Goal: Task Accomplishment & Management: Manage account settings

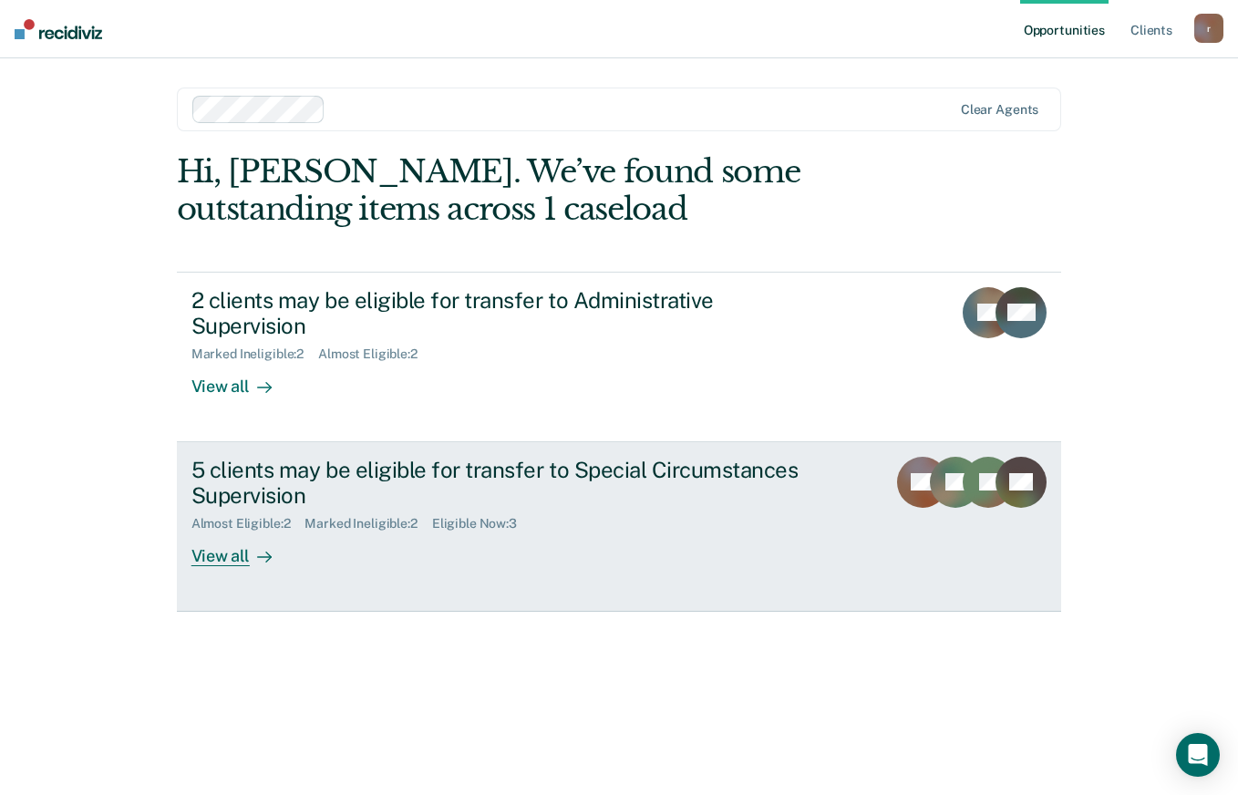
click at [232, 532] on div "View all" at bounding box center [242, 550] width 102 height 36
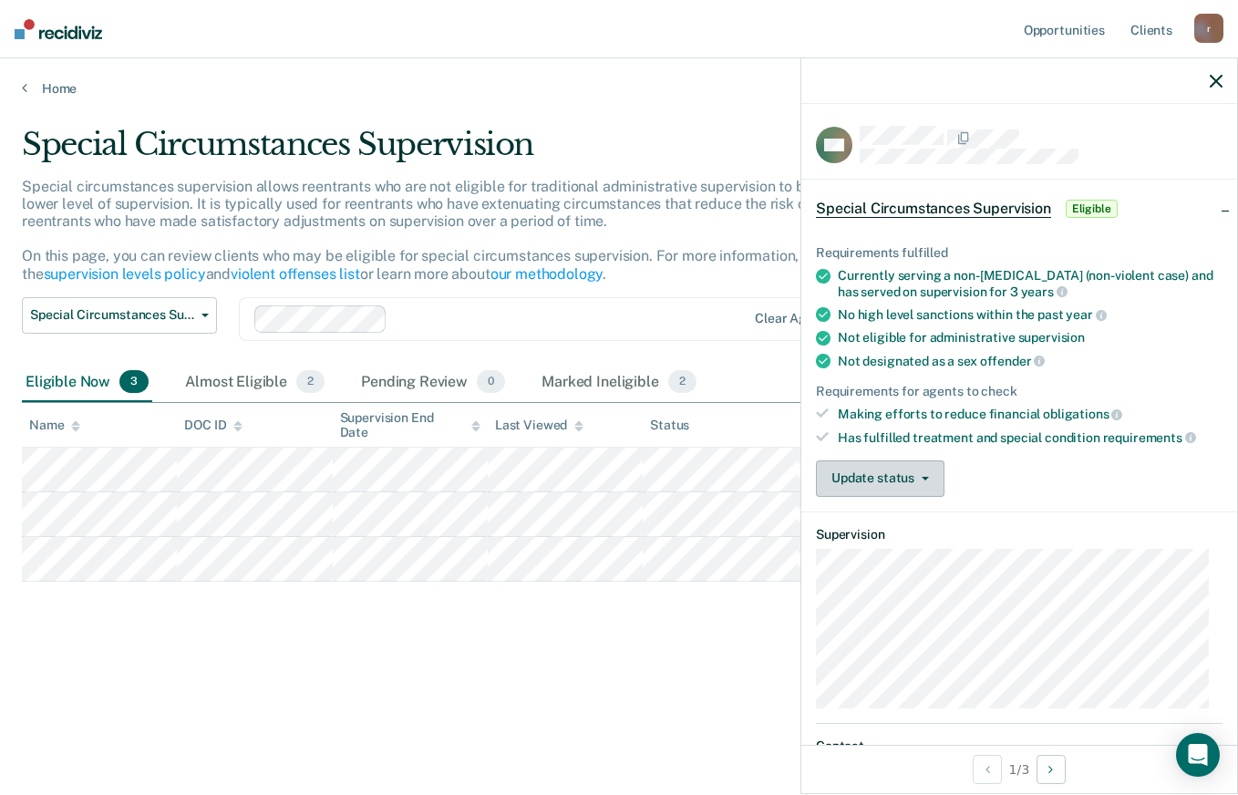
click at [892, 465] on button "Update status" at bounding box center [880, 478] width 129 height 36
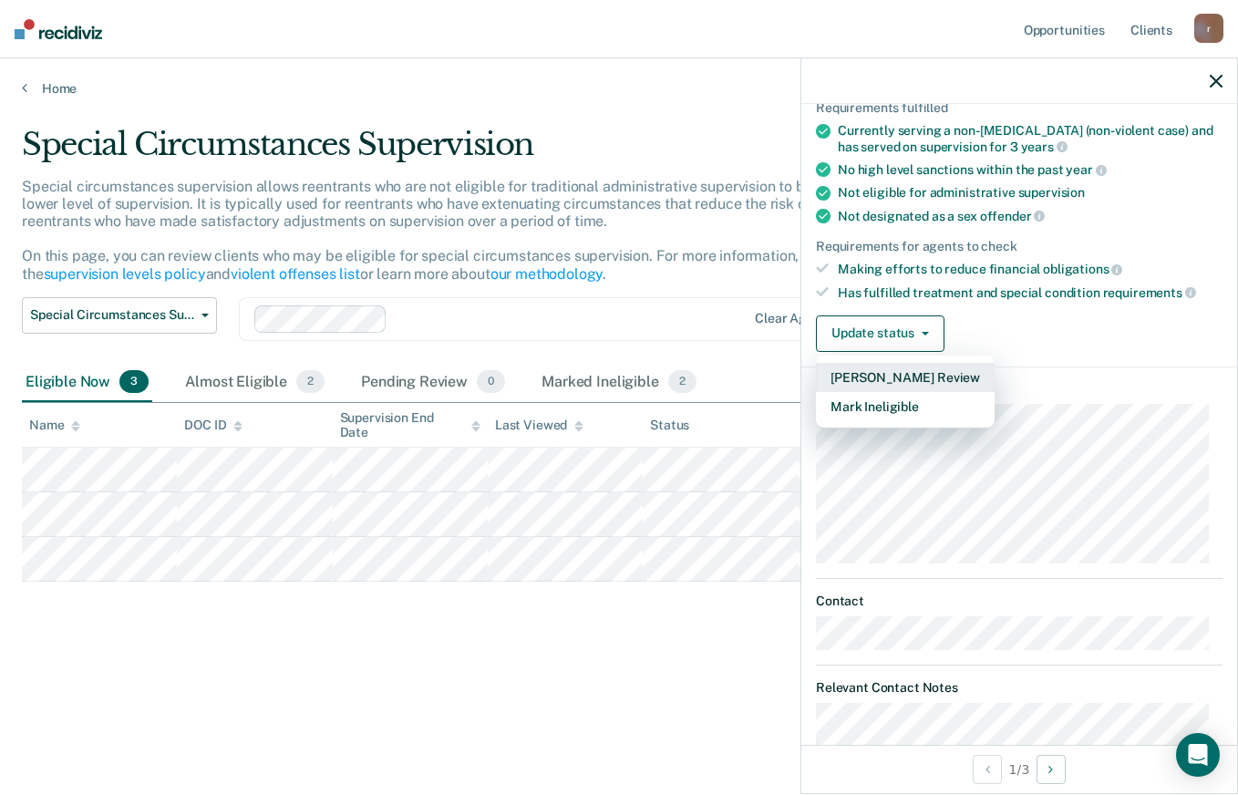
scroll to position [12, 0]
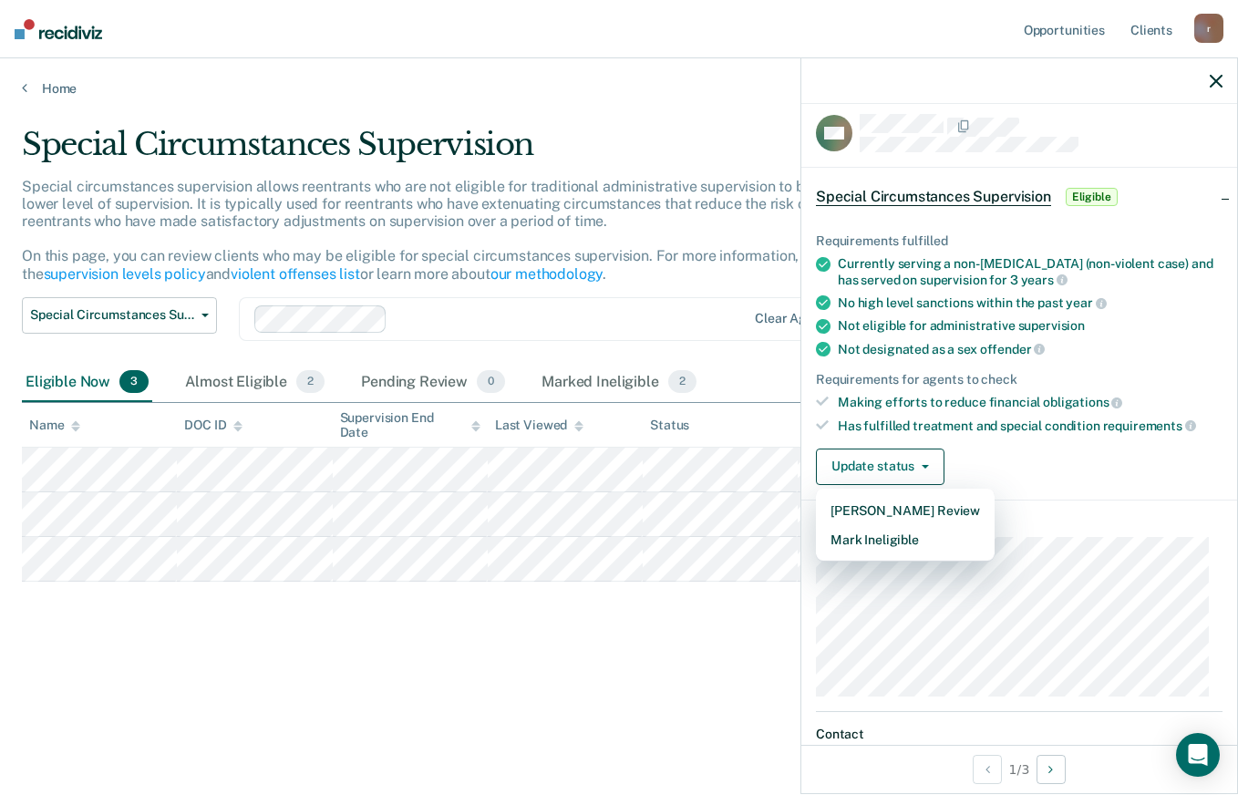
click at [1143, 361] on ul "Requirements fulfilled Currently serving a non-[MEDICAL_DATA] (non-violent case…" at bounding box center [1019, 333] width 407 height 200
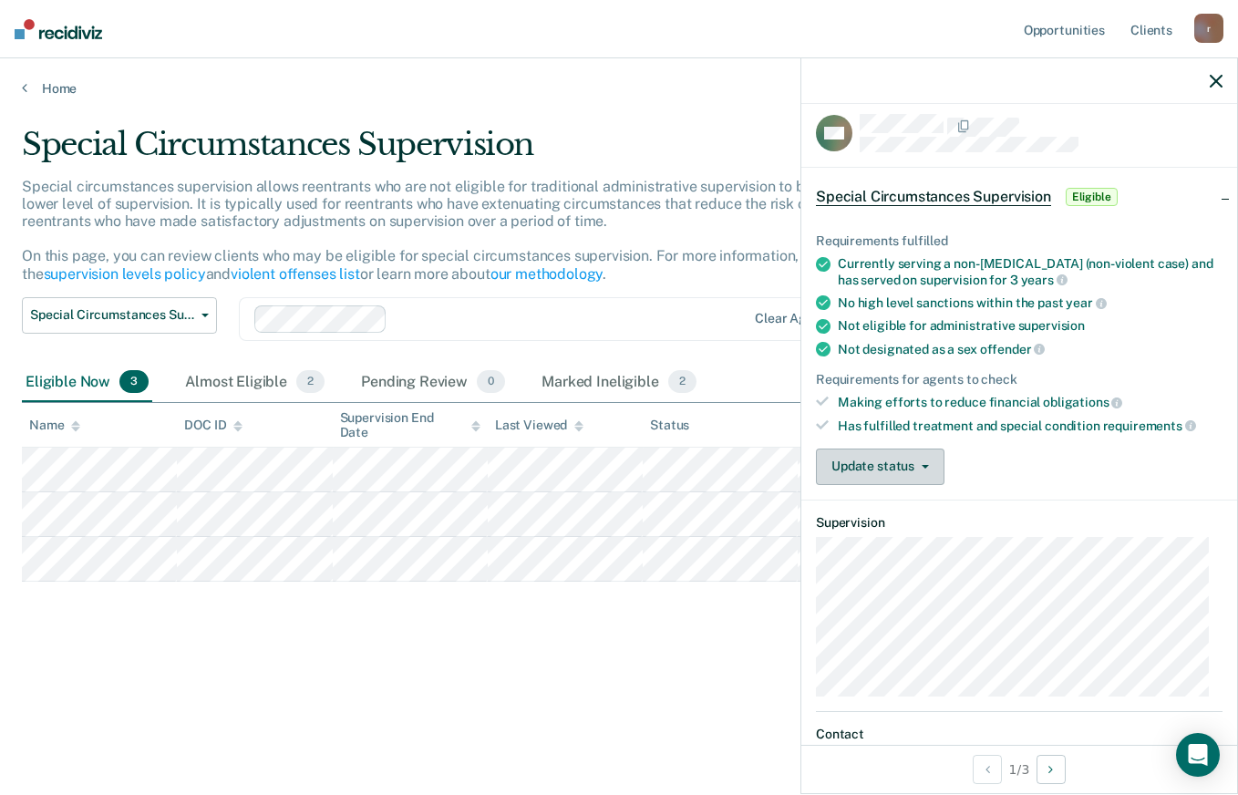
click at [884, 473] on button "Update status" at bounding box center [880, 467] width 129 height 36
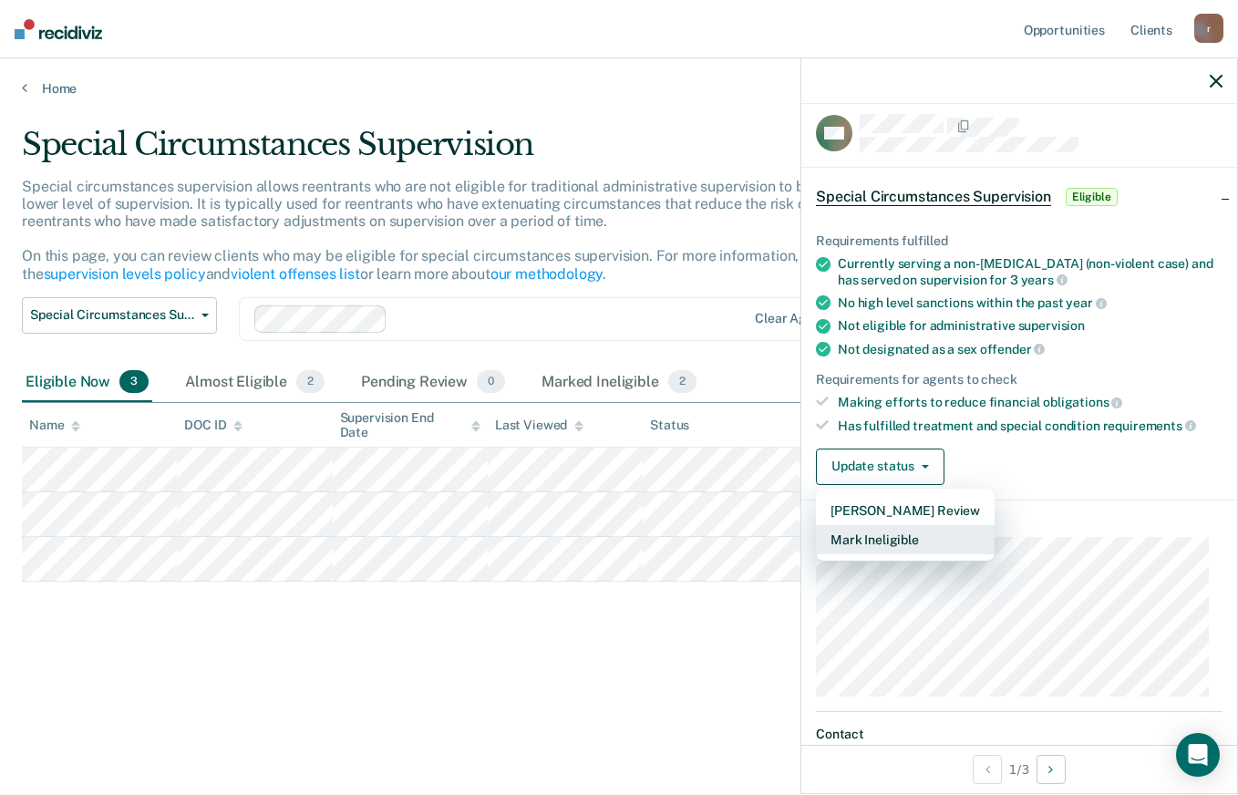
click at [862, 535] on button "Mark Ineligible" at bounding box center [905, 539] width 179 height 29
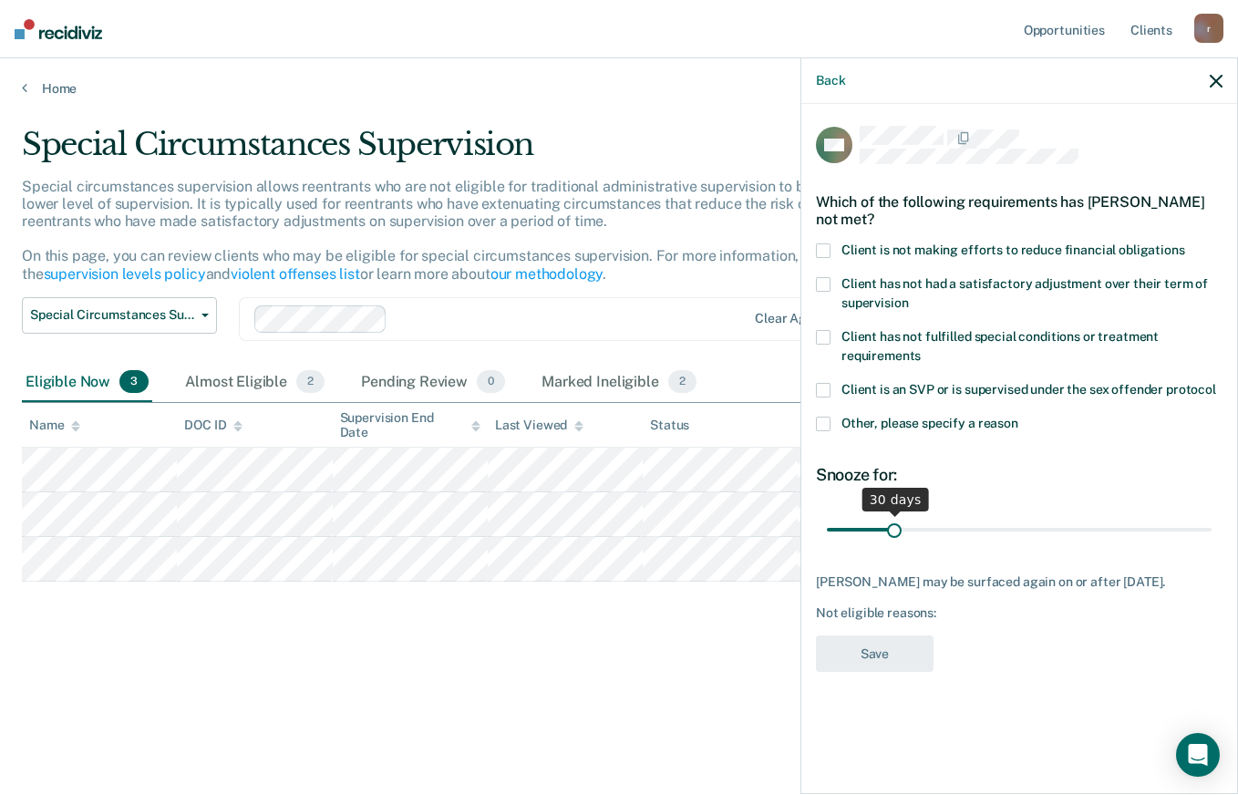
scroll to position [0, 0]
click at [823, 334] on span at bounding box center [823, 337] width 15 height 15
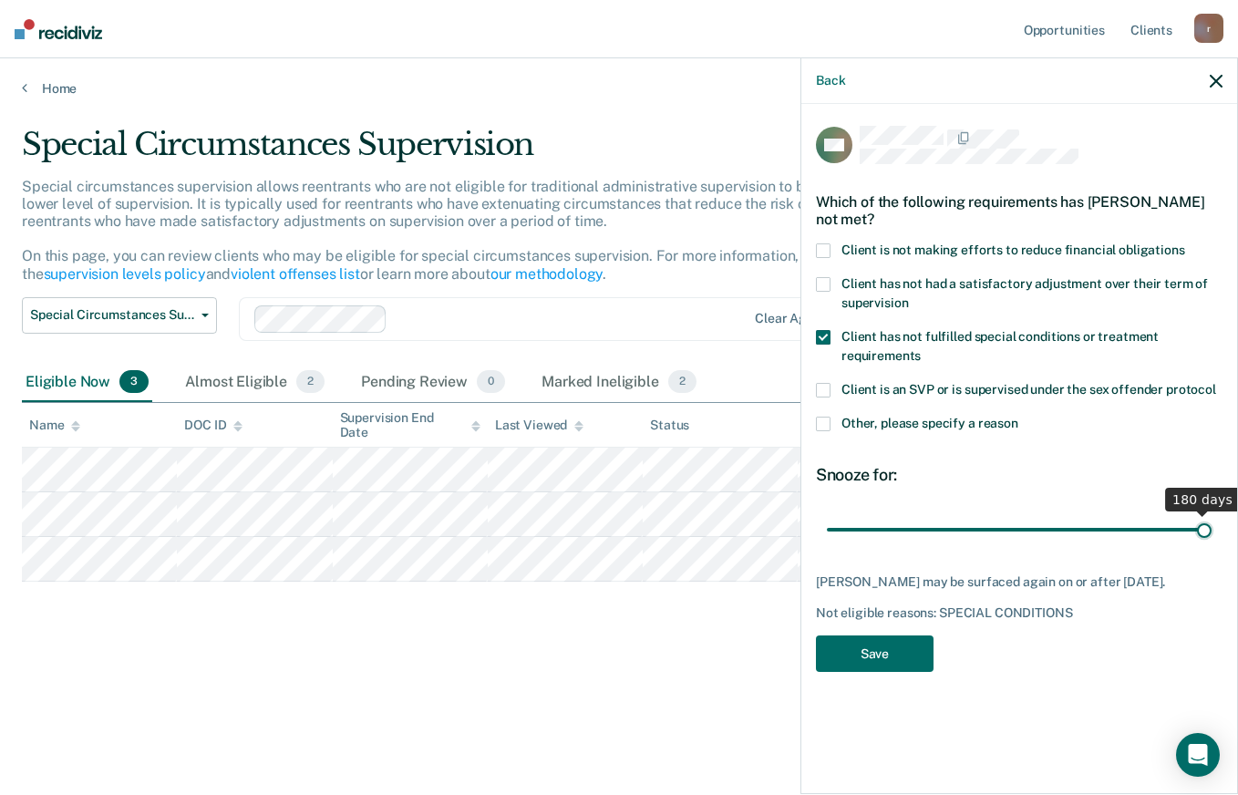
drag, startPoint x: 896, startPoint y: 526, endPoint x: 1240, endPoint y: 547, distance: 344.4
type input "180"
click at [1212, 545] on input "range" at bounding box center [1019, 529] width 385 height 32
click at [889, 642] on button "Save" at bounding box center [875, 654] width 118 height 37
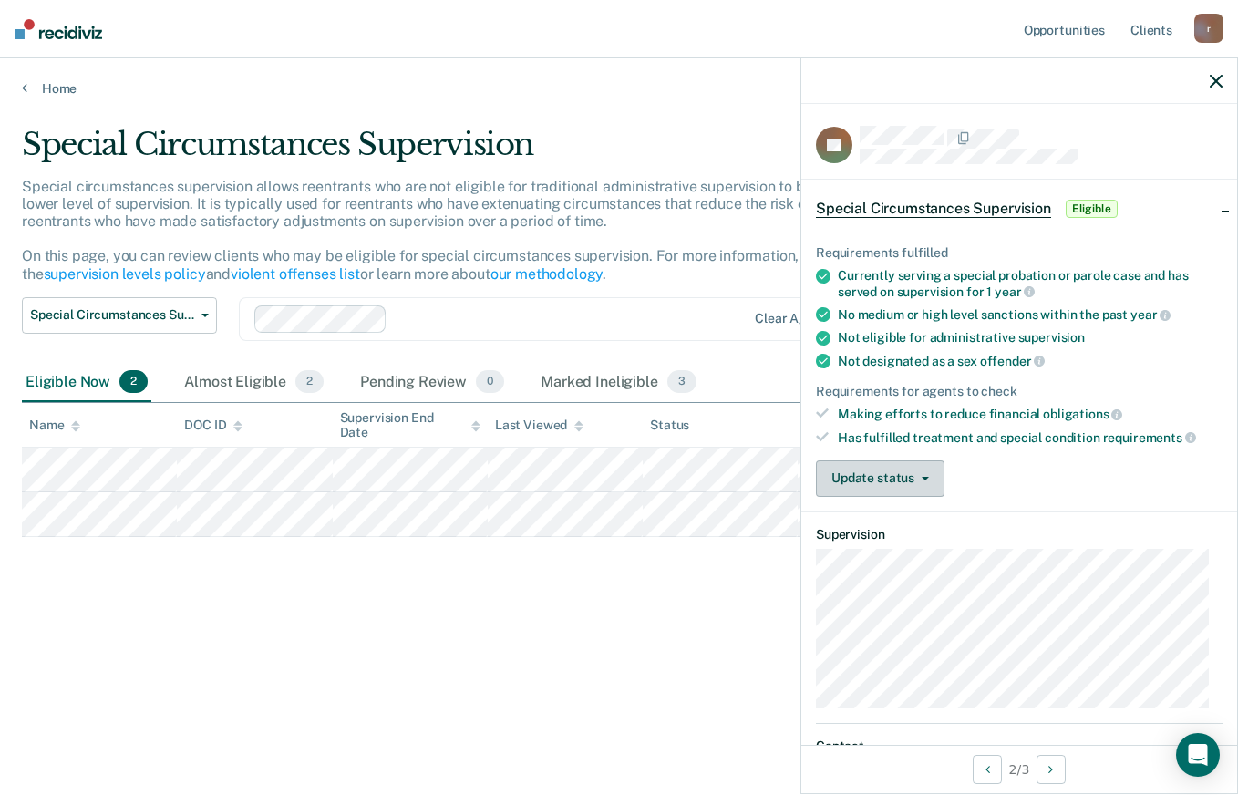
click at [847, 477] on button "Update status" at bounding box center [880, 478] width 129 height 36
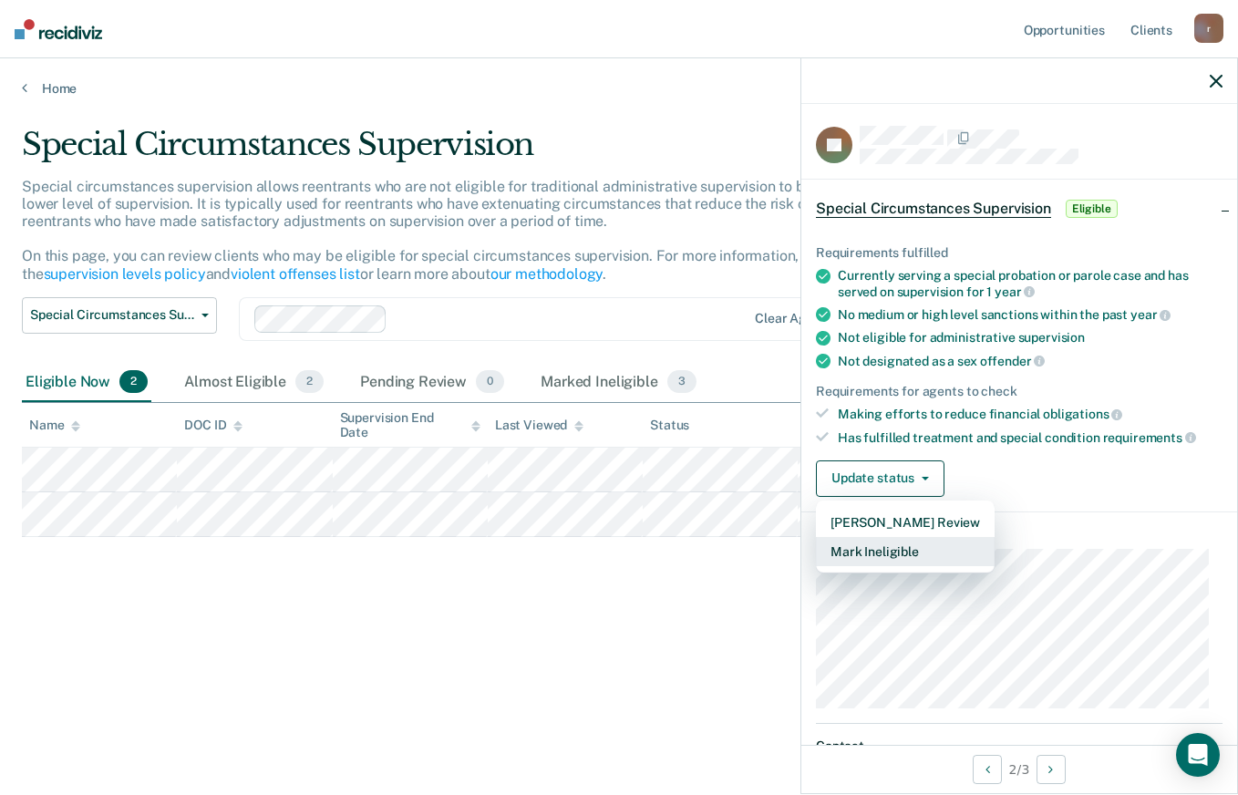
click at [863, 550] on button "Mark Ineligible" at bounding box center [905, 551] width 179 height 29
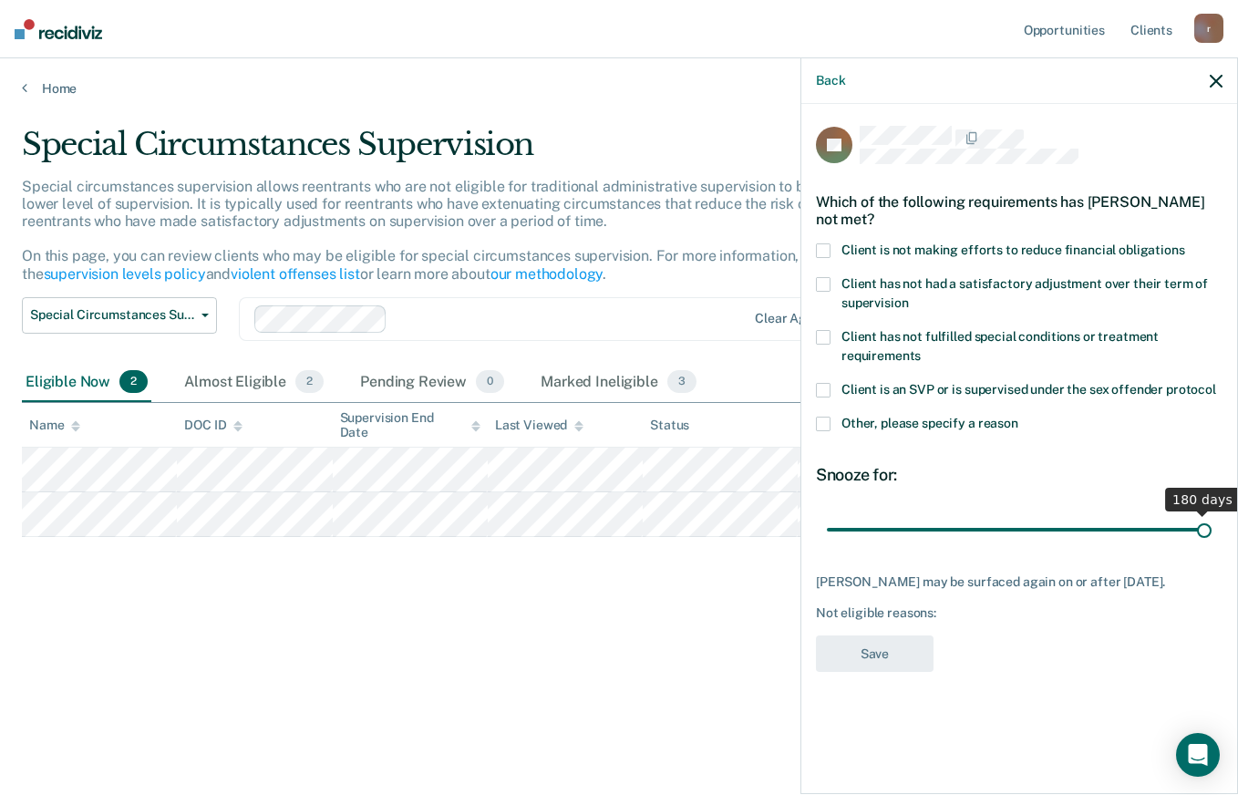
drag, startPoint x: 895, startPoint y: 529, endPoint x: 1240, endPoint y: 590, distance: 350.0
type input "180"
click at [1212, 545] on input "range" at bounding box center [1019, 529] width 385 height 32
click at [820, 418] on span at bounding box center [823, 424] width 15 height 15
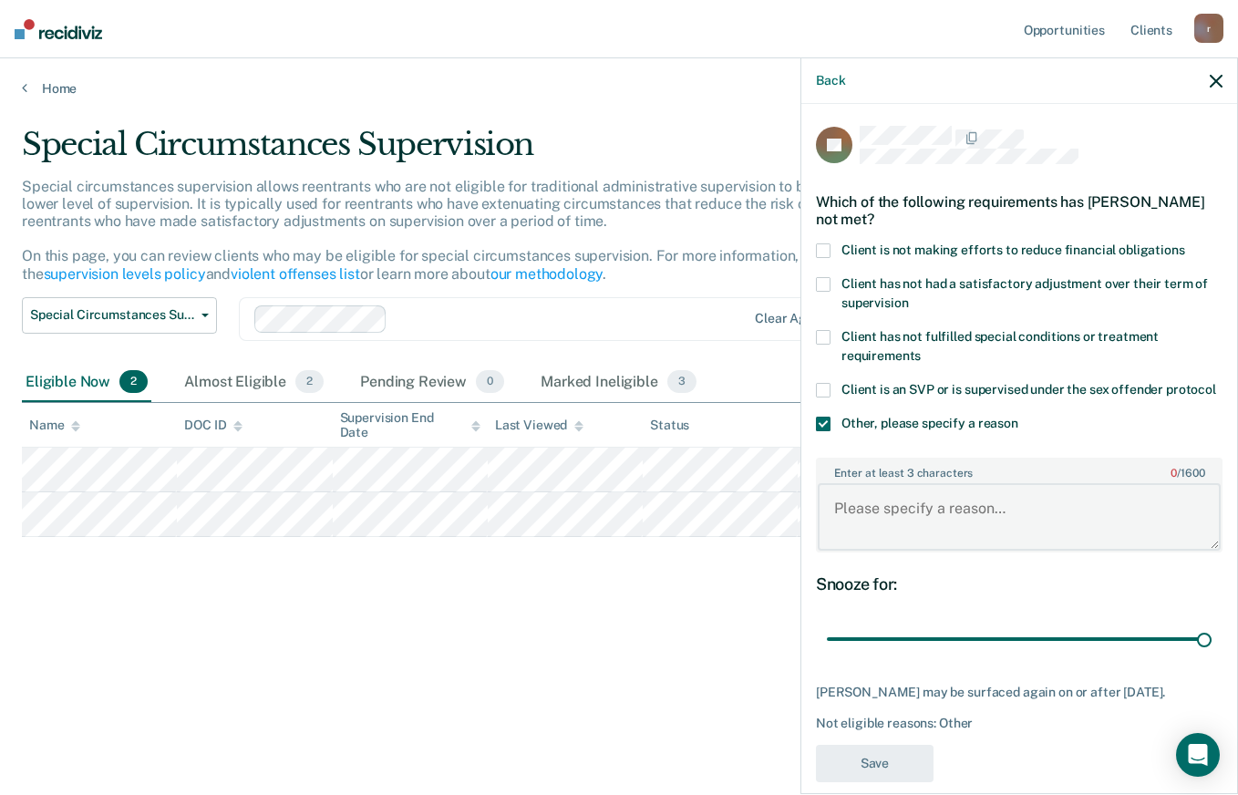
click at [845, 528] on textarea "Enter at least 3 characters 0 / 1600" at bounding box center [1019, 516] width 403 height 67
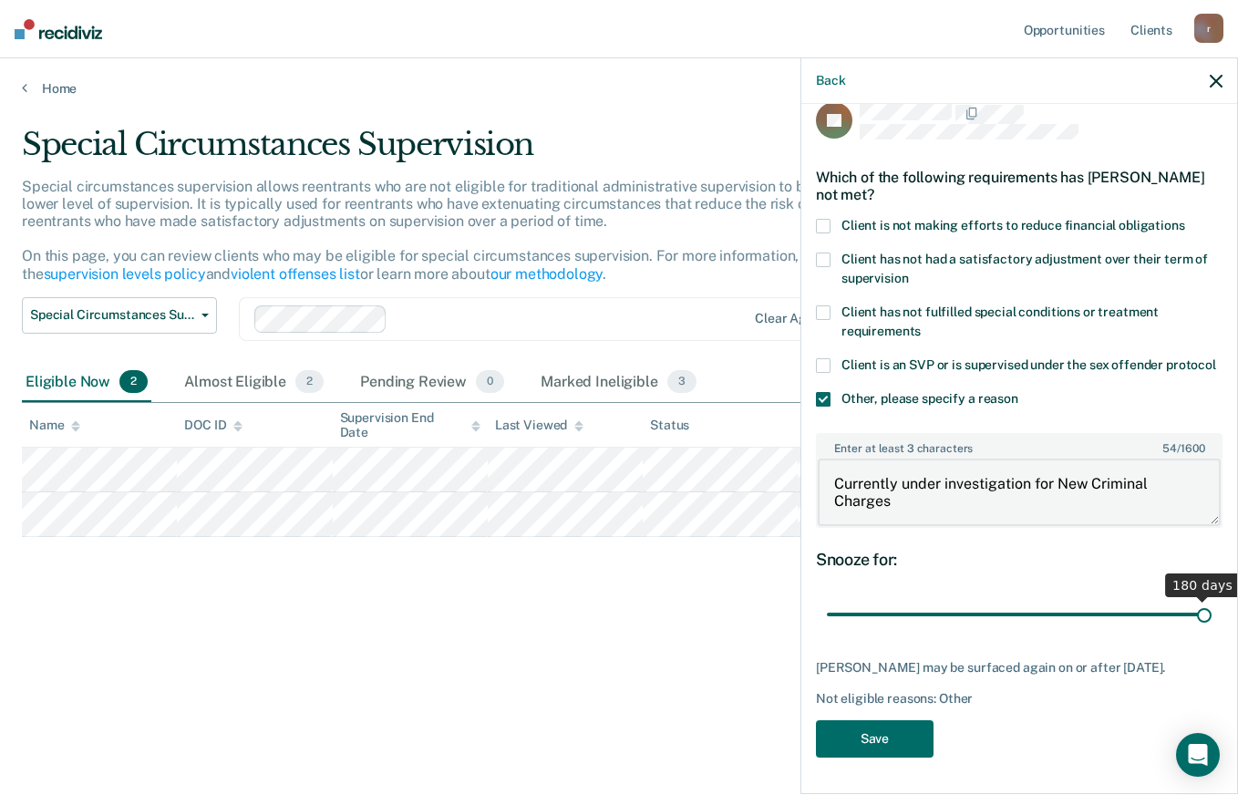
scroll to position [42, 0]
type textarea "Currently under investigation for New Criminal Charges"
drag, startPoint x: 885, startPoint y: 742, endPoint x: 847, endPoint y: 750, distance: 39.2
click at [885, 741] on button "Save" at bounding box center [875, 738] width 118 height 37
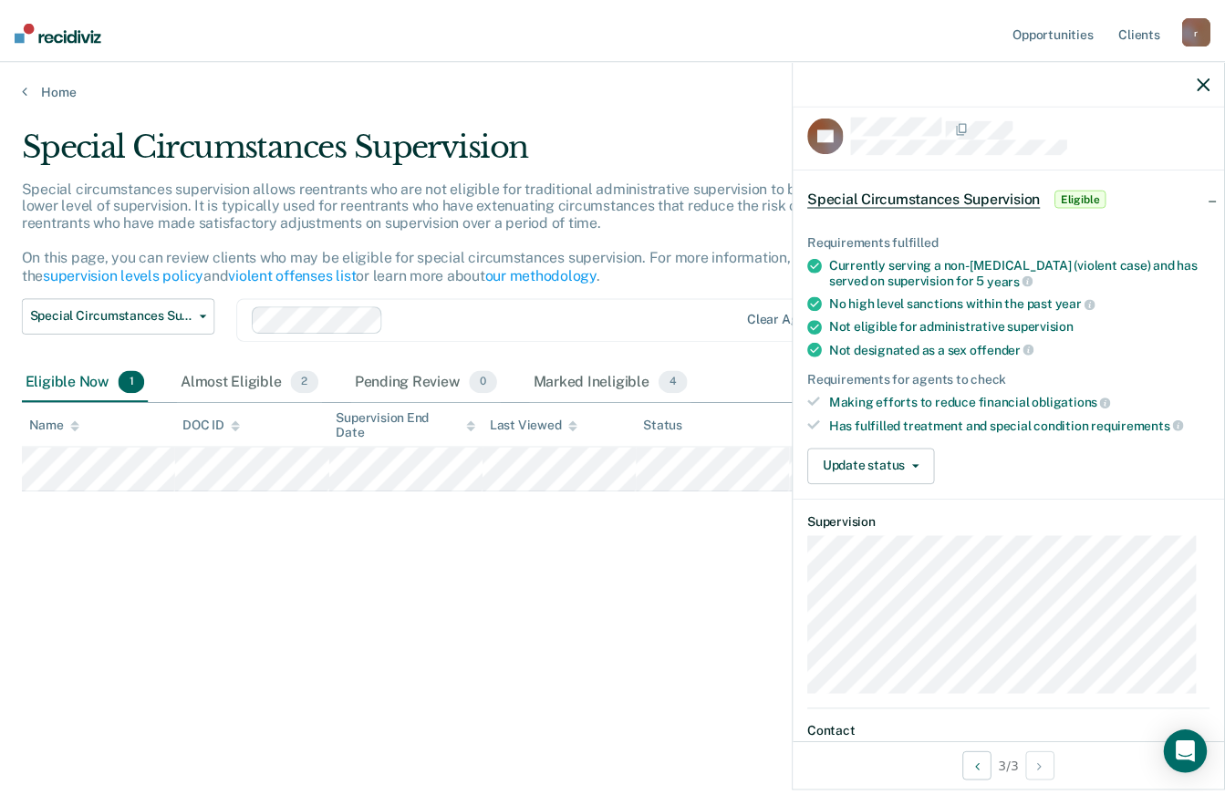
scroll to position [0, 0]
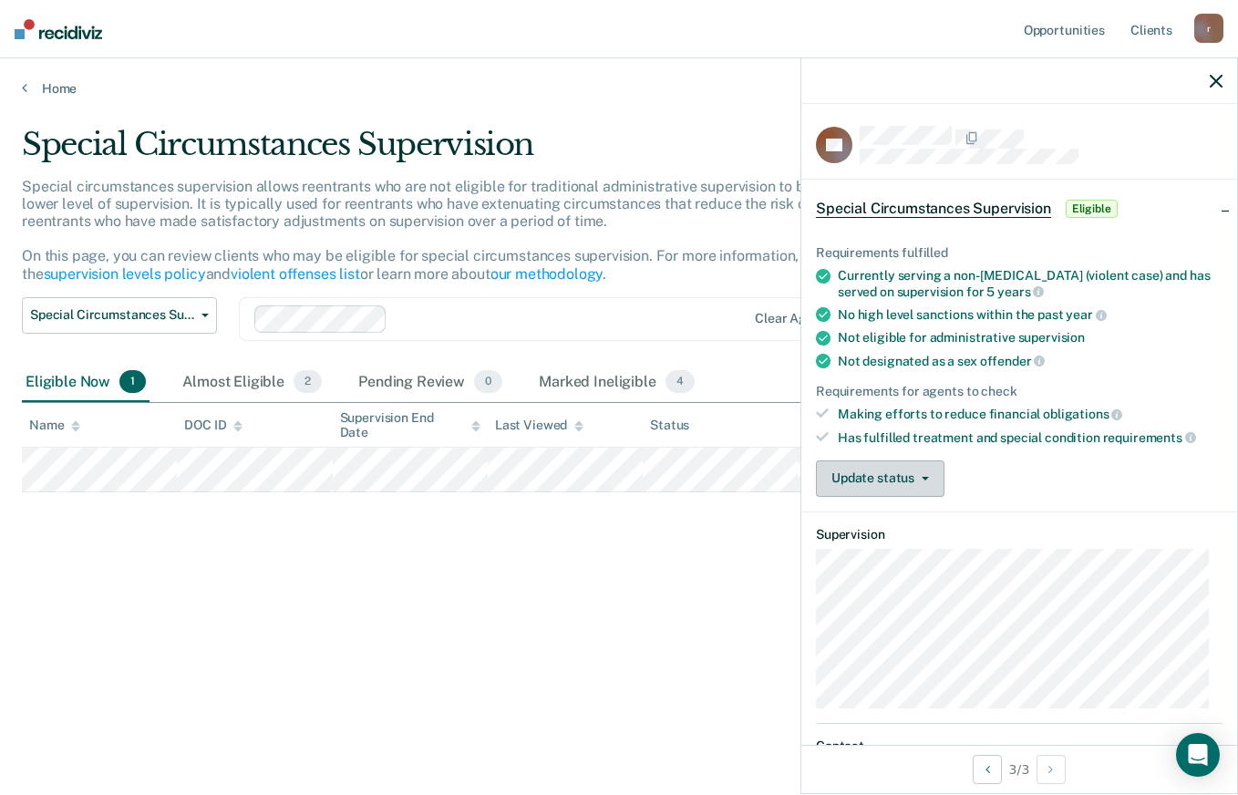
click at [898, 484] on button "Update status" at bounding box center [880, 478] width 129 height 36
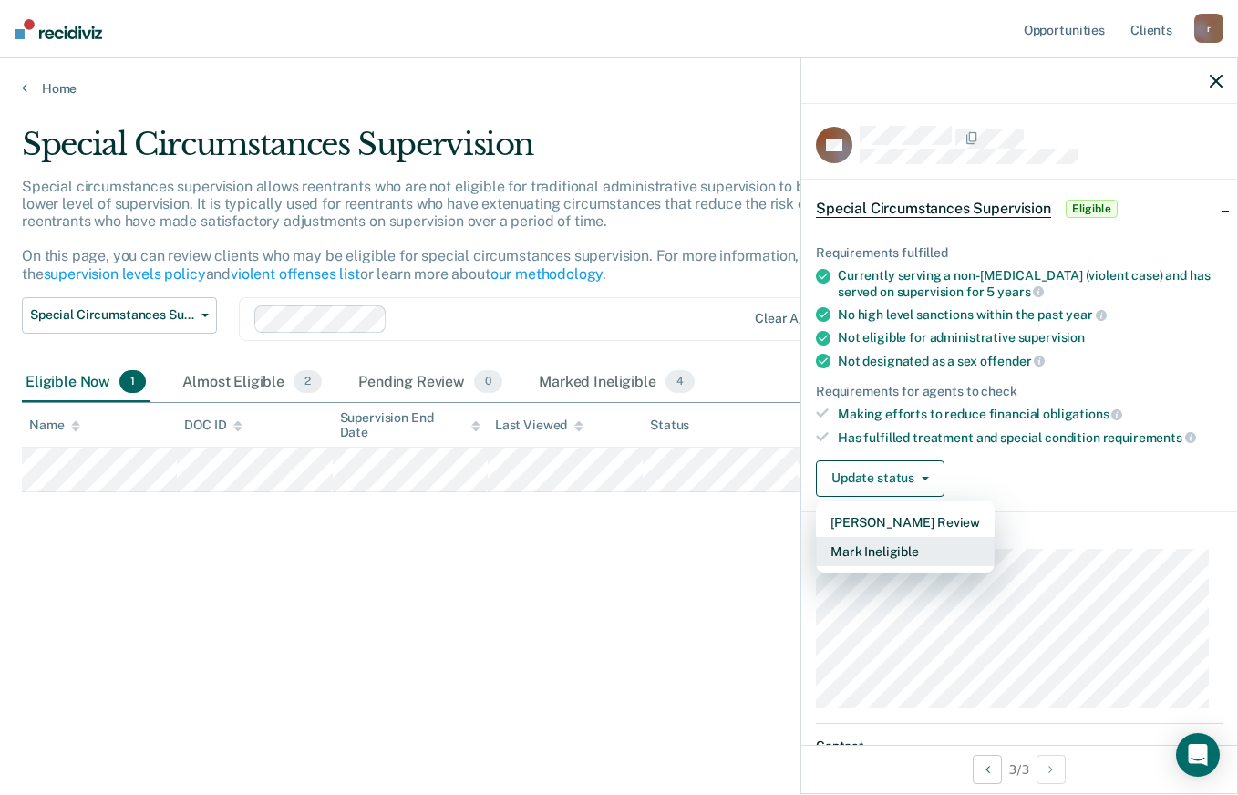
click at [863, 545] on button "Mark Ineligible" at bounding box center [905, 551] width 179 height 29
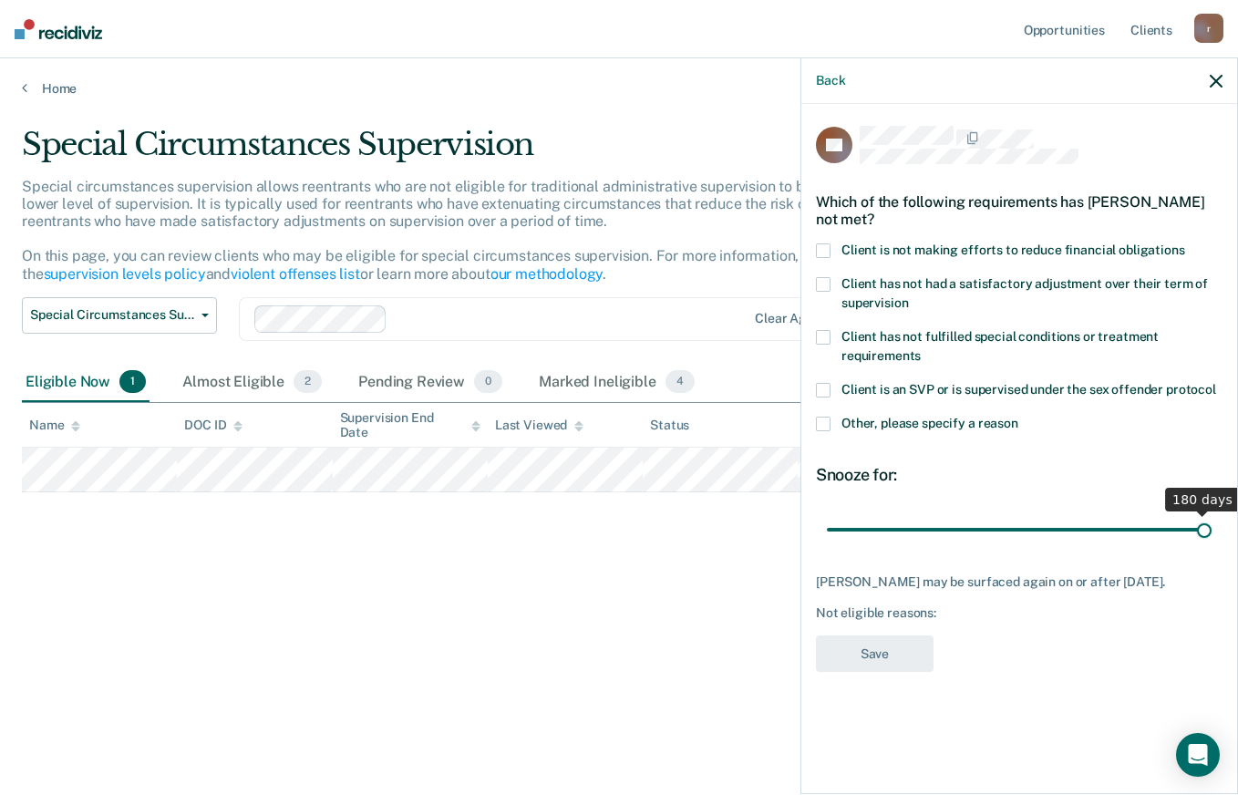
drag, startPoint x: 892, startPoint y: 523, endPoint x: 1240, endPoint y: 516, distance: 348.4
type input "180"
click at [1212, 516] on input "range" at bounding box center [1019, 529] width 385 height 32
click at [824, 425] on span at bounding box center [823, 424] width 15 height 15
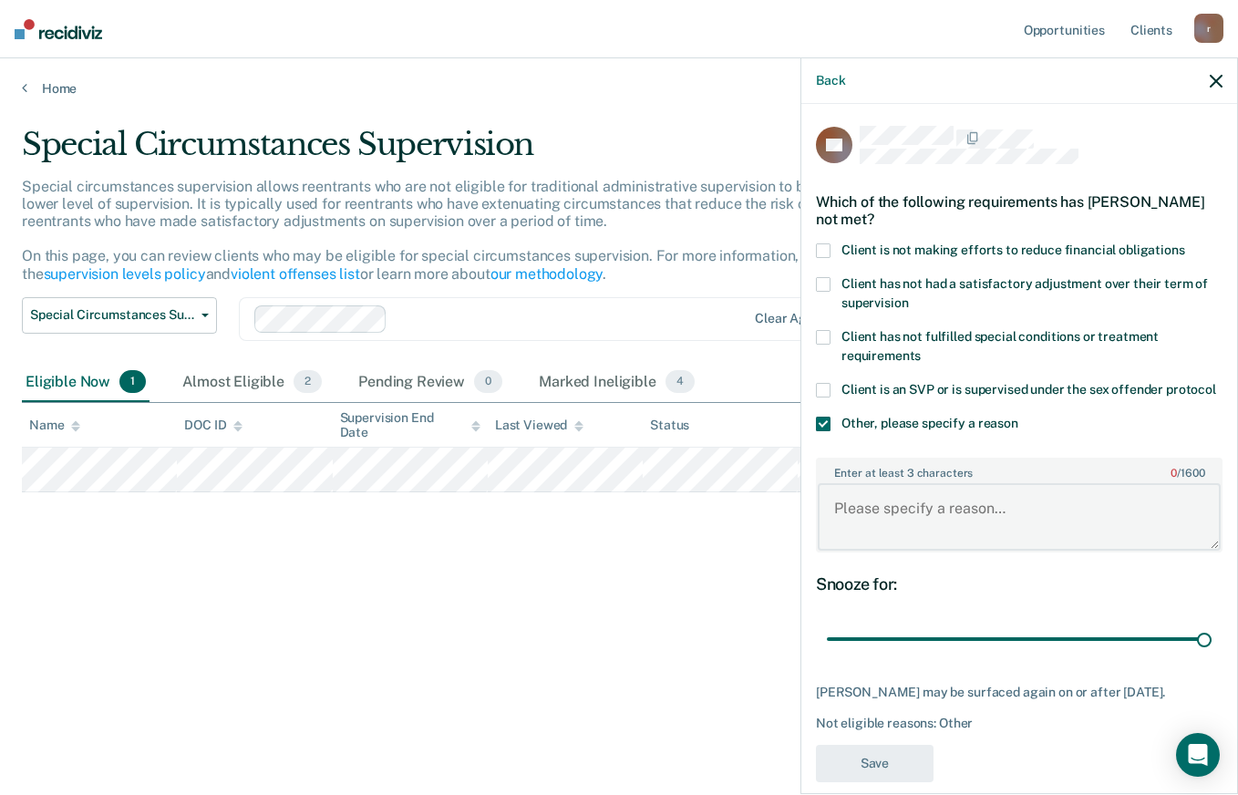
click at [879, 538] on textarea "Enter at least 3 characters 0 / 1600" at bounding box center [1019, 516] width 403 height 67
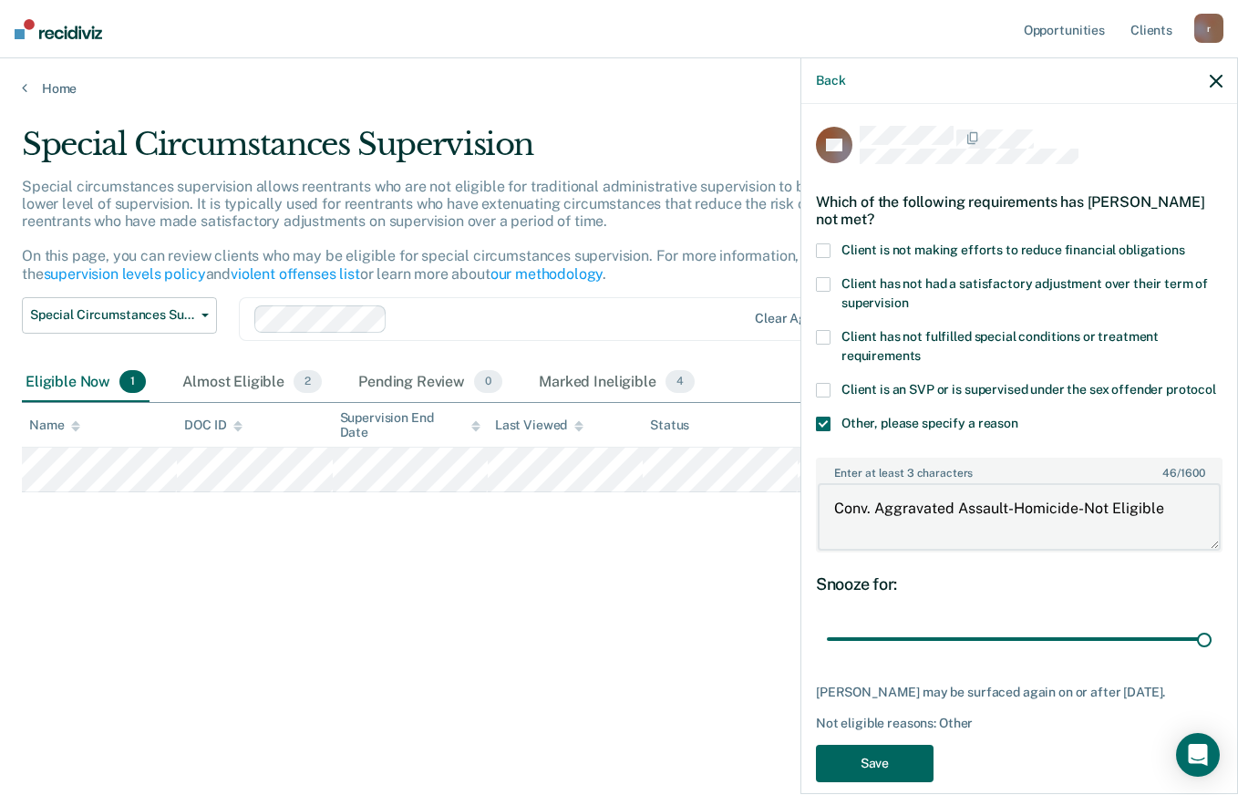
type textarea "Conv. Aggravated Assault-Homicide-Not Eligible"
click at [887, 775] on button "Save" at bounding box center [875, 763] width 118 height 37
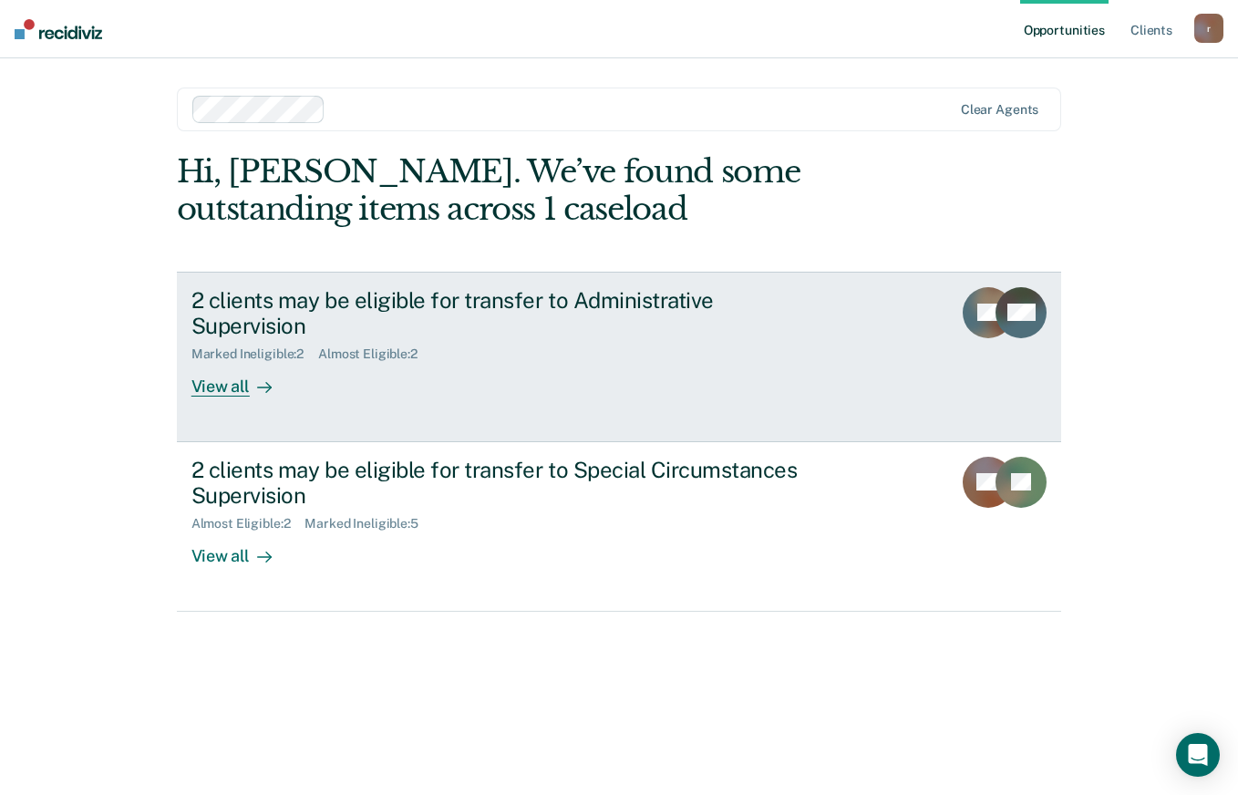
click at [225, 362] on div "View all" at bounding box center [242, 380] width 102 height 36
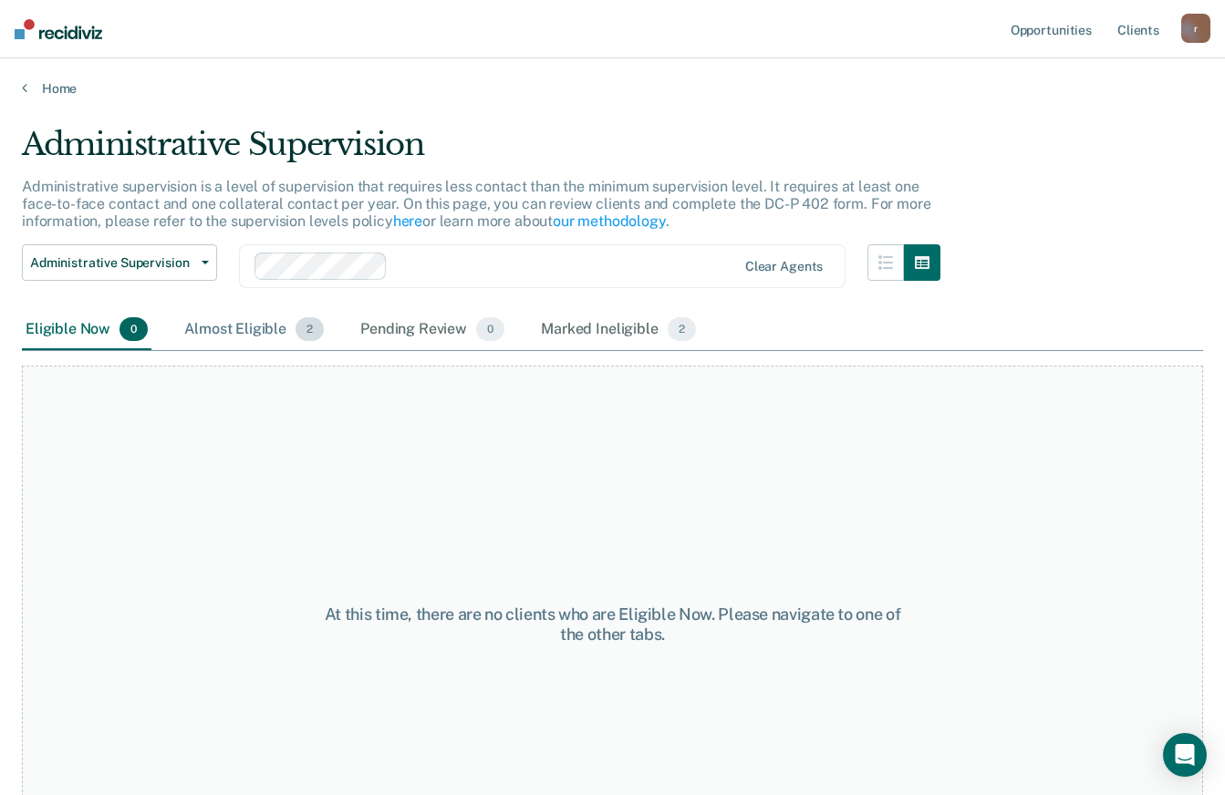
click at [227, 317] on div "Almost Eligible 2" at bounding box center [254, 330] width 147 height 40
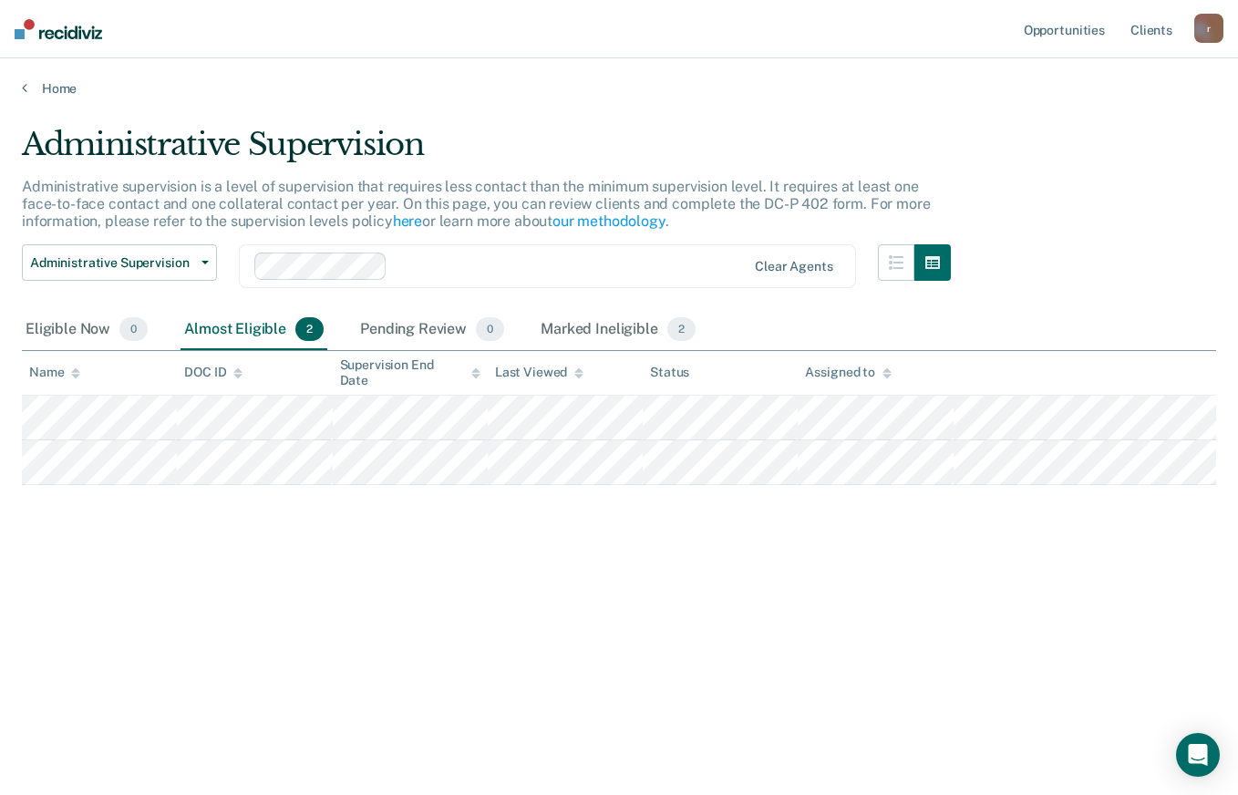
click at [1214, 36] on div "r" at bounding box center [1208, 28] width 29 height 29
click at [770, 87] on link "Home" at bounding box center [619, 88] width 1194 height 16
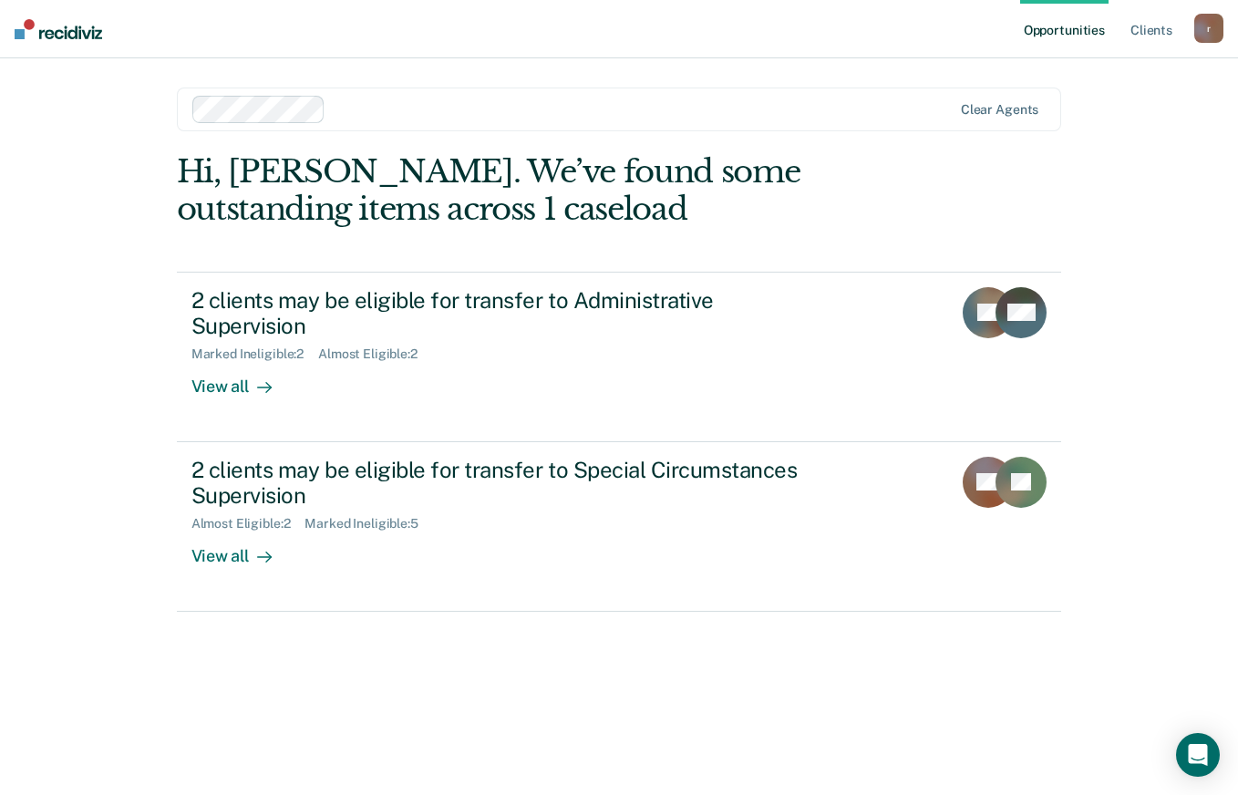
click at [1206, 30] on div "r" at bounding box center [1208, 28] width 29 height 29
click at [736, 98] on div at bounding box center [642, 108] width 619 height 21
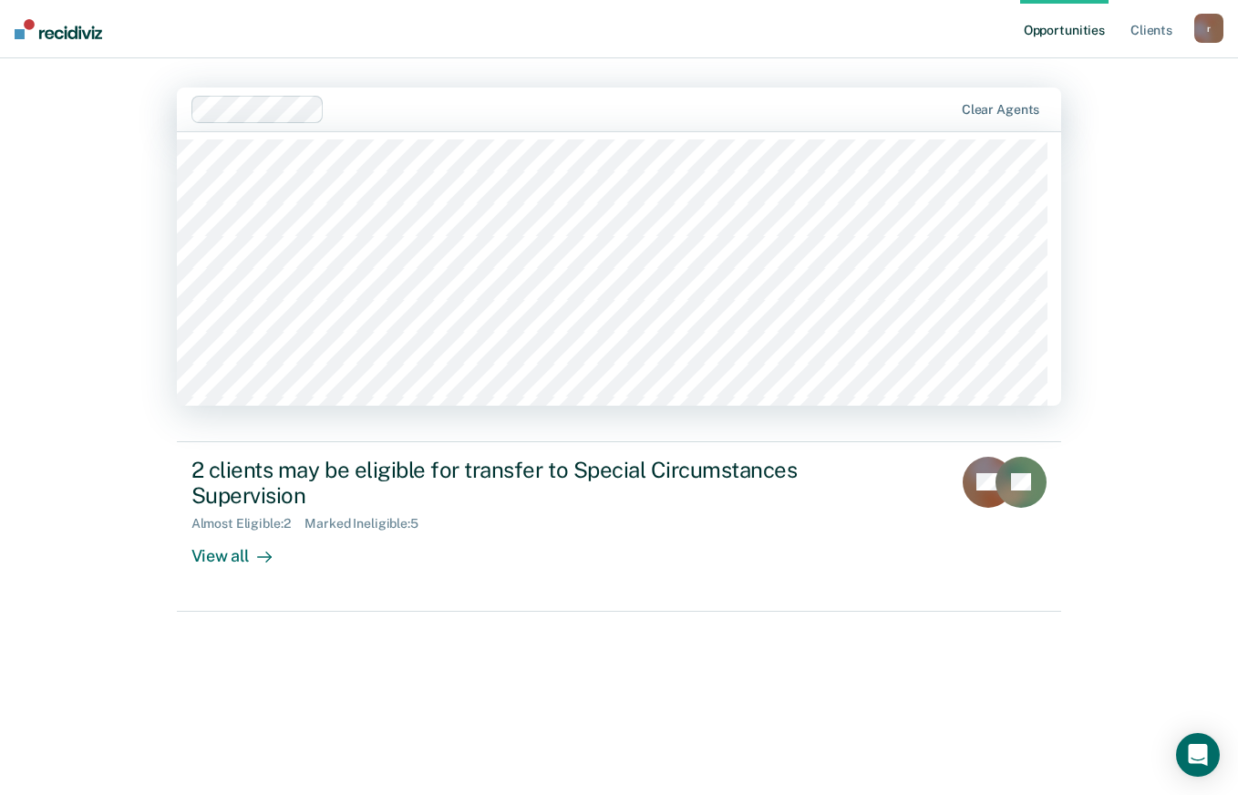
drag, startPoint x: 545, startPoint y: 29, endPoint x: 511, endPoint y: 45, distance: 38.0
click at [544, 29] on nav "Opportunities Client s rleeman@pa.gov r Profile How it works Log Out" at bounding box center [619, 29] width 1238 height 58
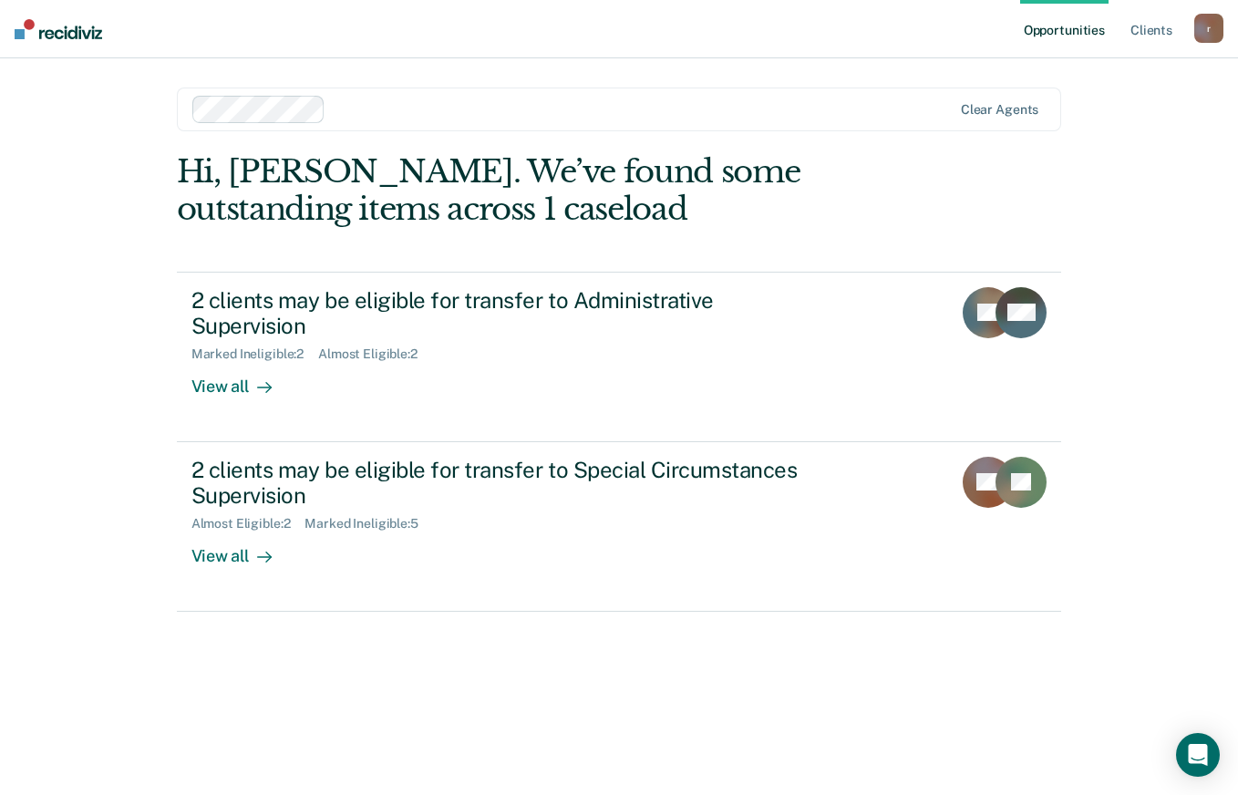
click at [1209, 20] on div "r" at bounding box center [1208, 28] width 29 height 29
click at [1101, 116] on link "Log Out" at bounding box center [1135, 120] width 147 height 16
